Goal: Transaction & Acquisition: Subscribe to service/newsletter

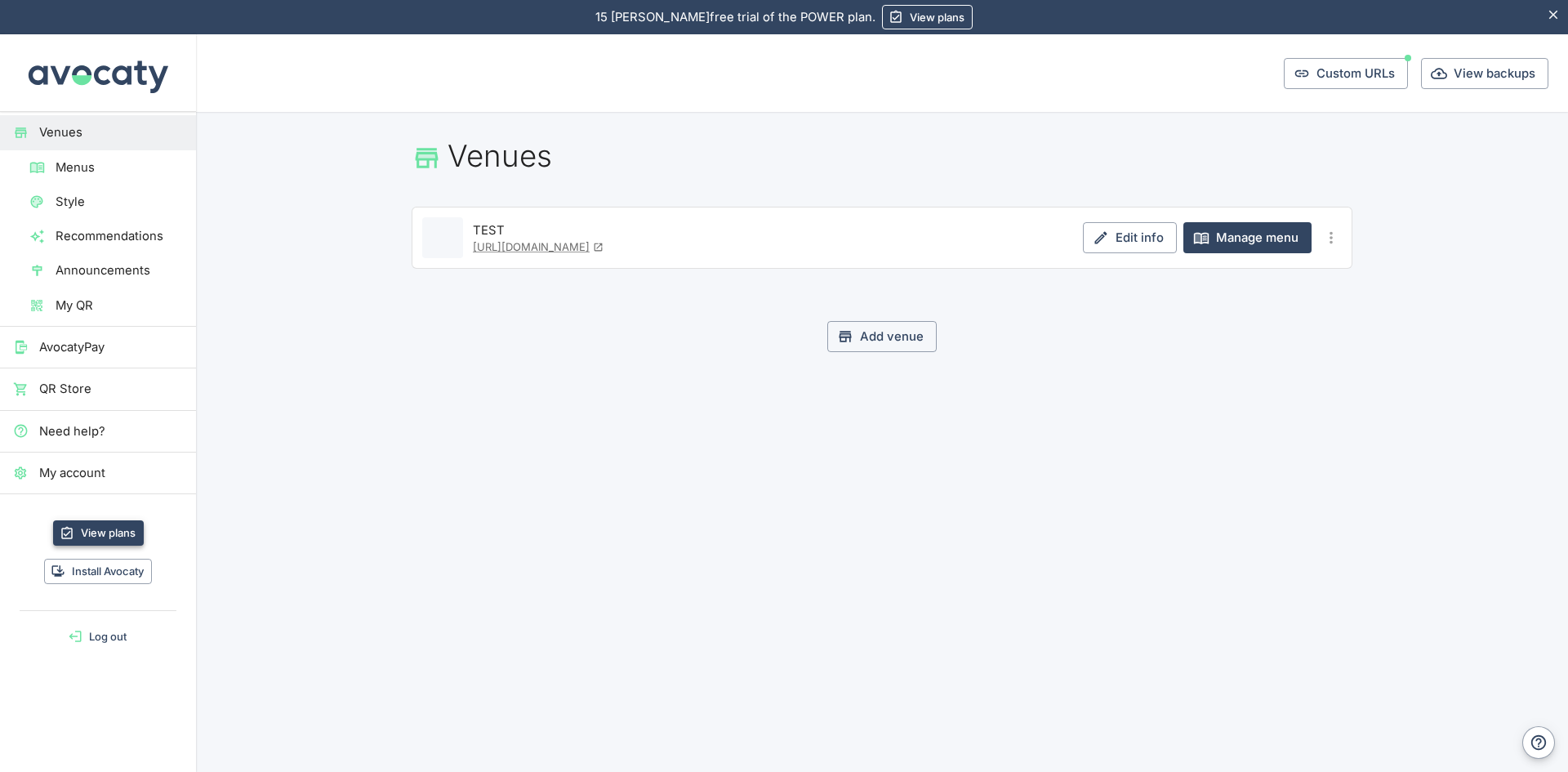
click at [116, 534] on link "View plans" at bounding box center [98, 533] width 91 height 26
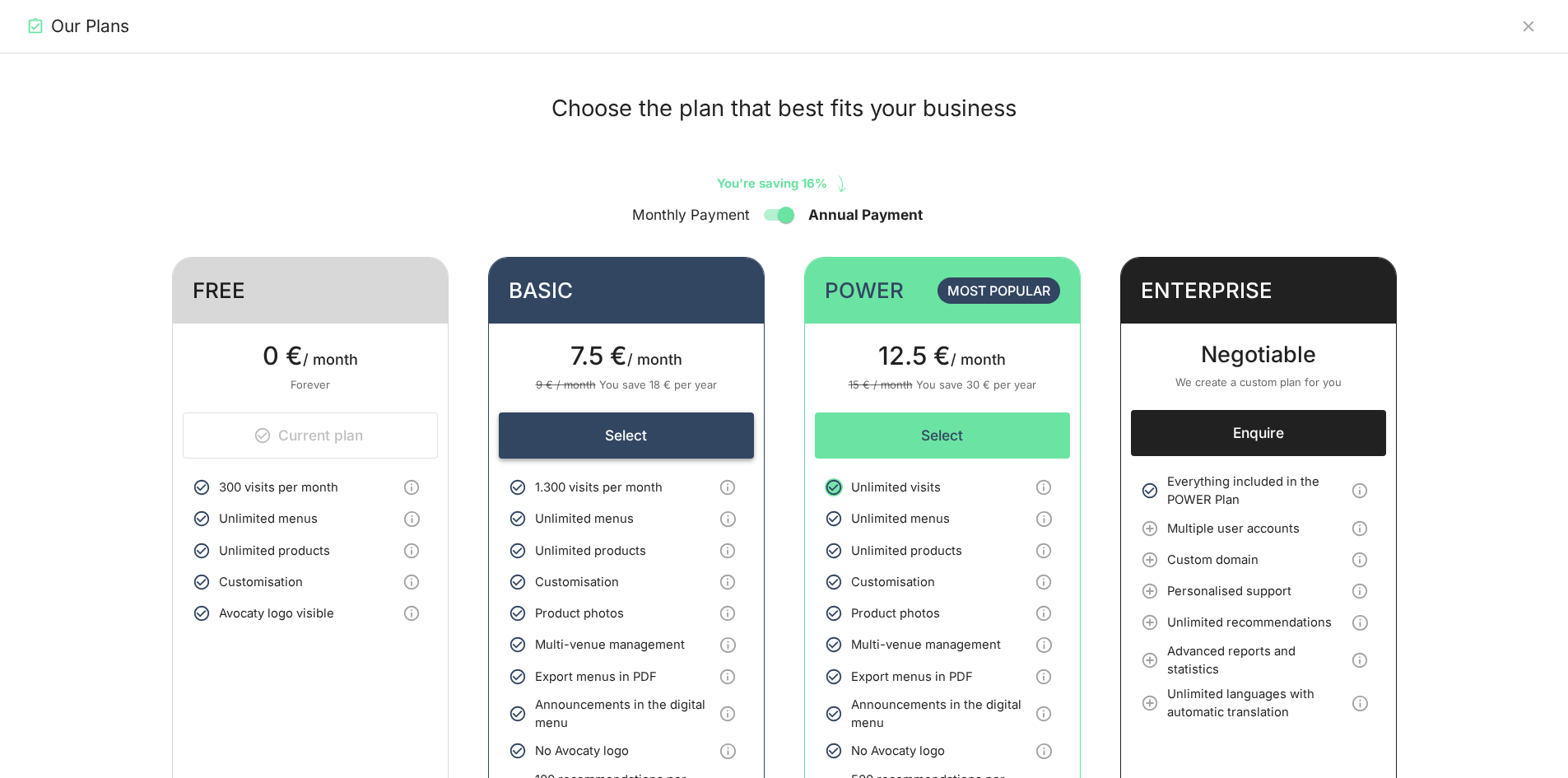
click at [623, 448] on button "Select" at bounding box center [626, 435] width 255 height 46
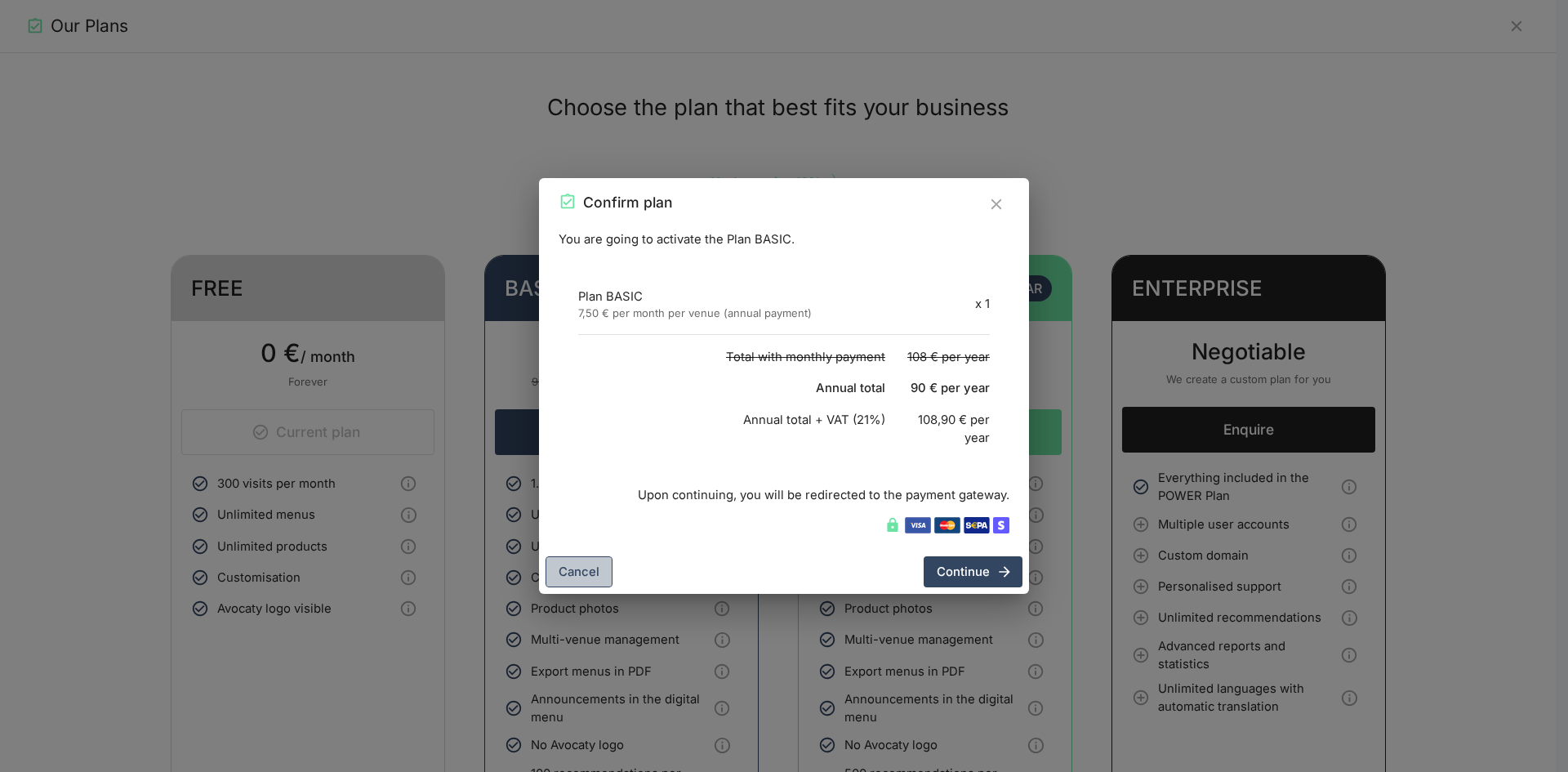
click at [586, 575] on button "Cancel" at bounding box center [579, 572] width 67 height 31
